Goal: Task Accomplishment & Management: Manage account settings

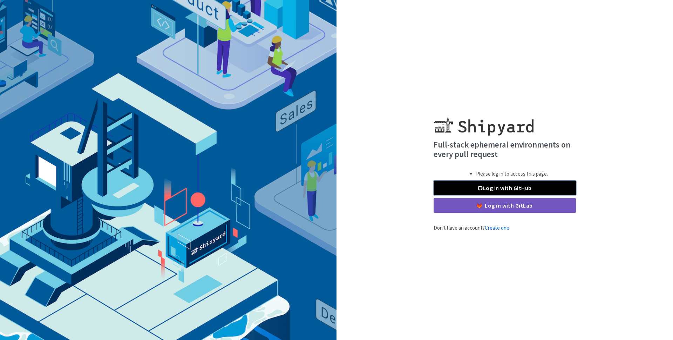
click at [509, 188] on link "Log in with GitHub" at bounding box center [505, 187] width 142 height 15
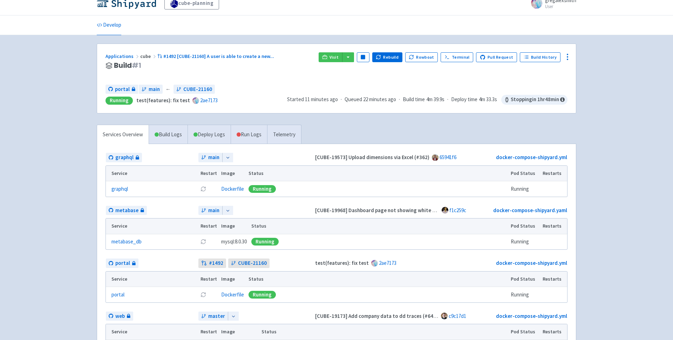
scroll to position [11, 0]
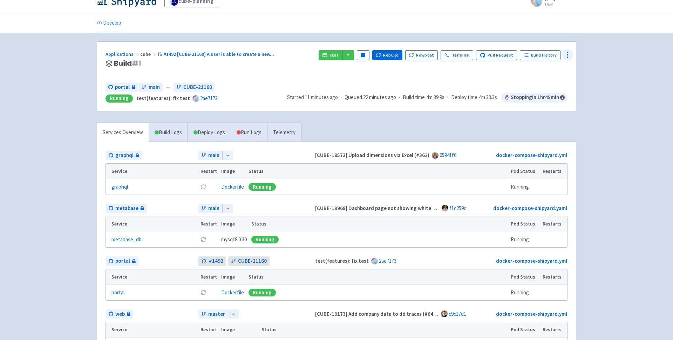
click at [569, 57] on icon at bounding box center [568, 55] width 8 height 8
click at [559, 71] on icon at bounding box center [562, 70] width 6 height 6
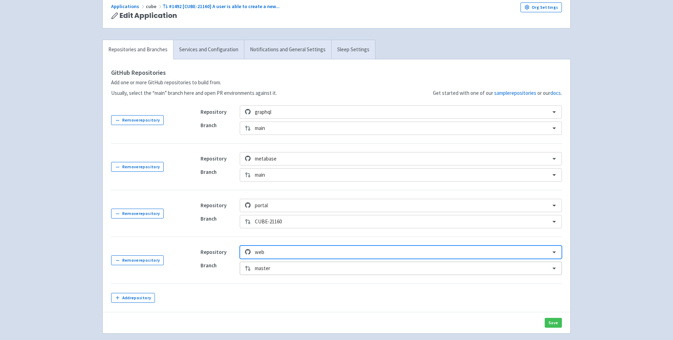
scroll to position [102, 0]
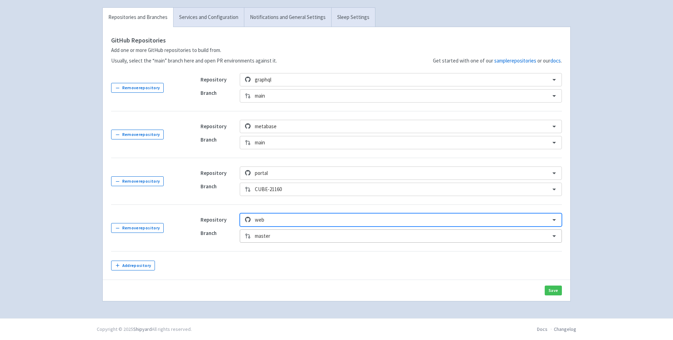
click at [282, 242] on div "master" at bounding box center [401, 235] width 322 height 13
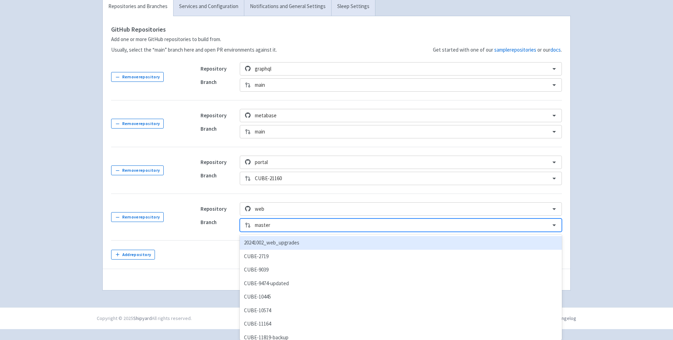
paste input "CUBE-21160"
type input "CUBE-21160"
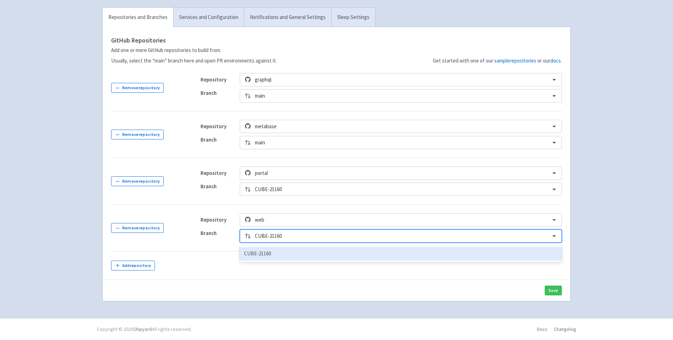
click at [280, 254] on div "CUBE-21160" at bounding box center [401, 254] width 322 height 14
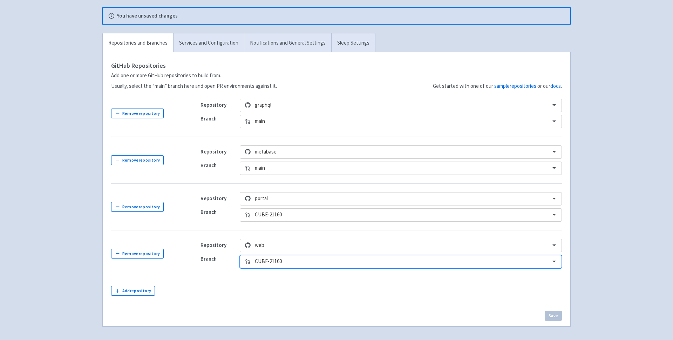
scroll to position [116, 0]
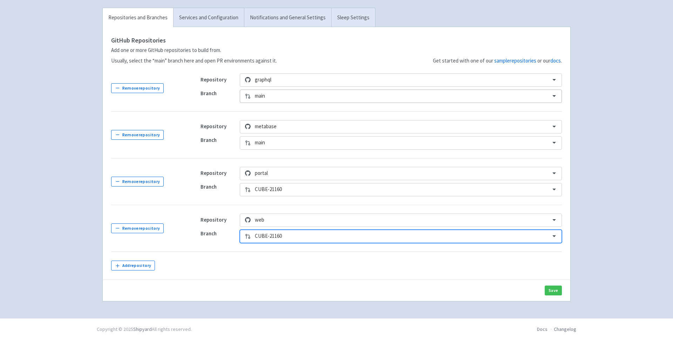
click at [282, 96] on div at bounding box center [400, 95] width 291 height 9
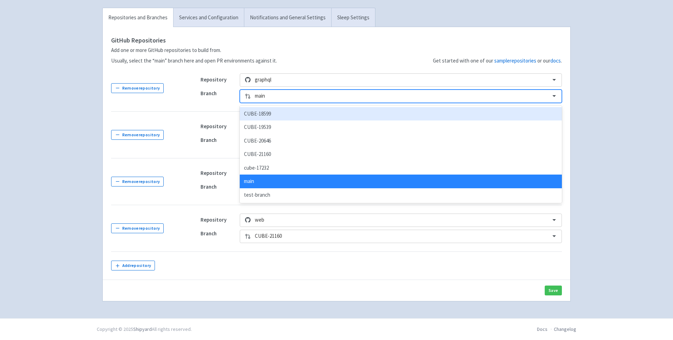
paste input "CUBE-21160"
type input "CUBE-21160"
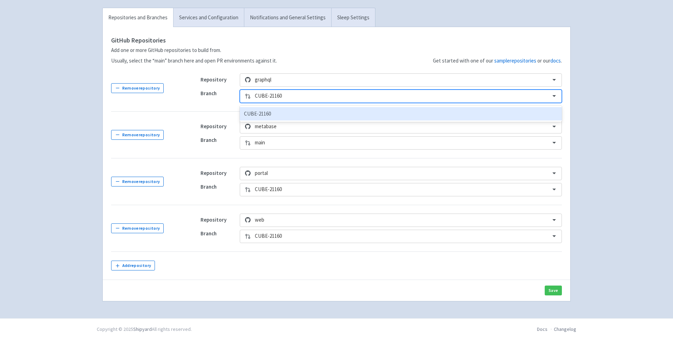
click at [274, 112] on div "CUBE-21160" at bounding box center [401, 114] width 322 height 14
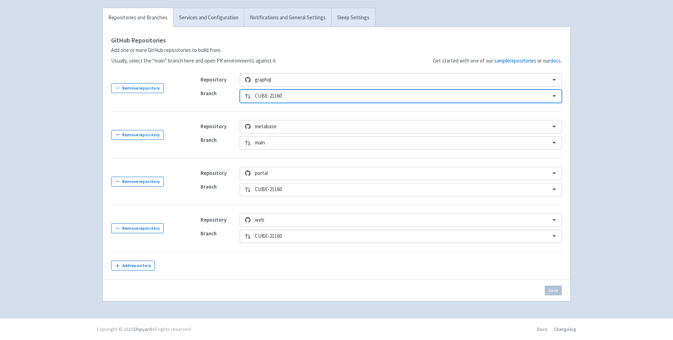
click at [215, 165] on td "Repository portal Branch CUBE-21160" at bounding box center [377, 181] width 370 height 47
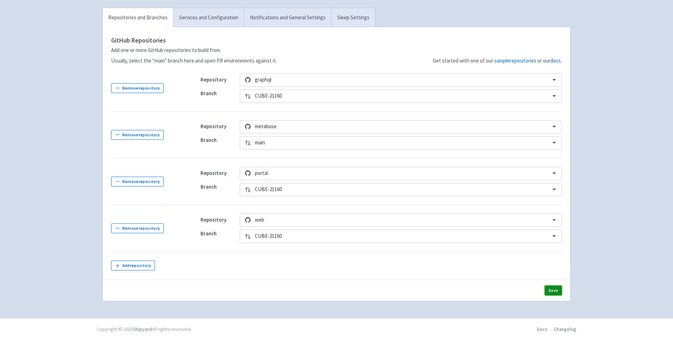
click at [551, 289] on button "Save" at bounding box center [553, 290] width 17 height 10
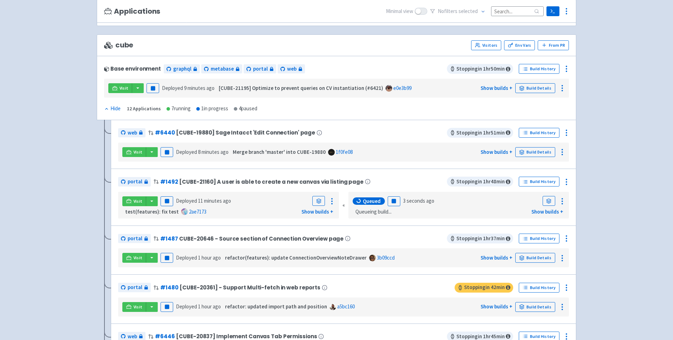
scroll to position [48, 0]
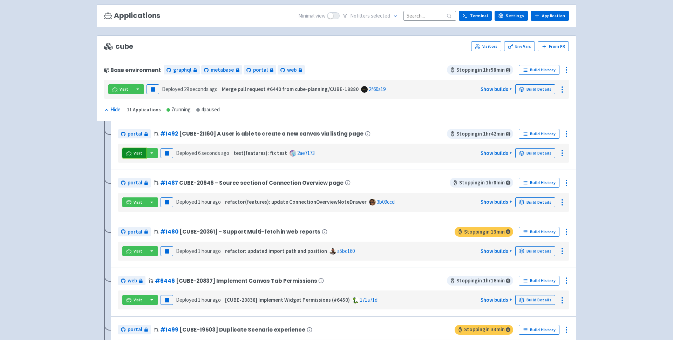
click at [133, 154] on link "Visit" at bounding box center [134, 153] width 24 height 10
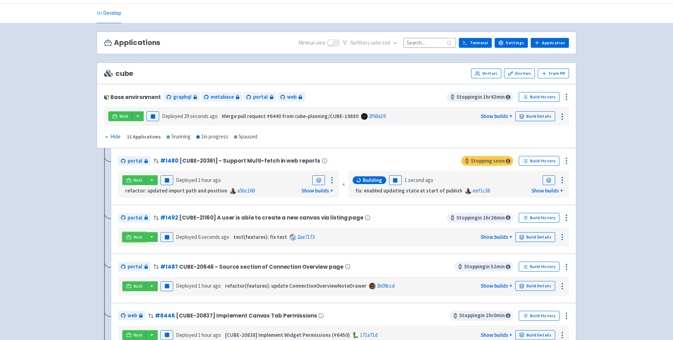
scroll to position [0, 0]
